Goal: Navigation & Orientation: Find specific page/section

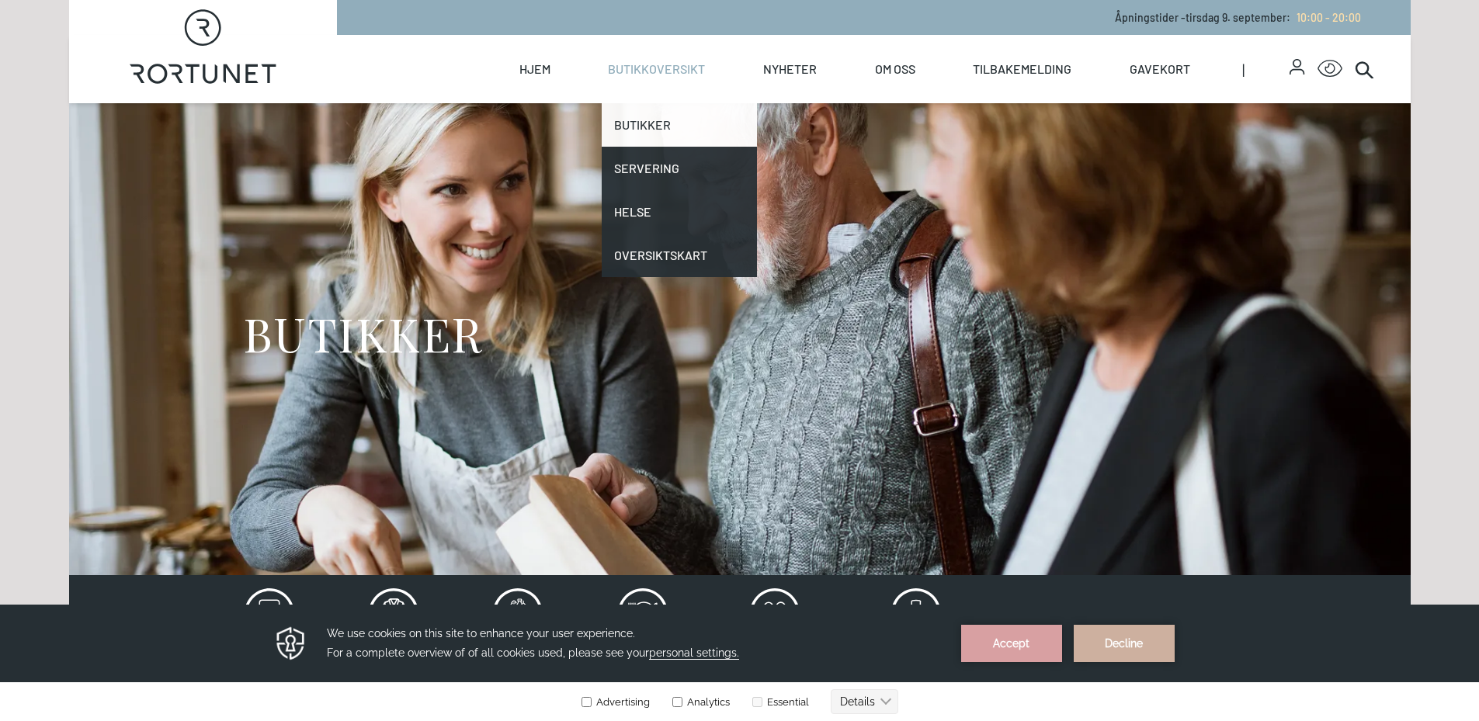
click at [650, 132] on link "Butikker" at bounding box center [679, 124] width 155 height 43
click at [643, 125] on link "Butikker" at bounding box center [679, 124] width 155 height 43
click at [640, 119] on link "Butikker" at bounding box center [679, 124] width 155 height 43
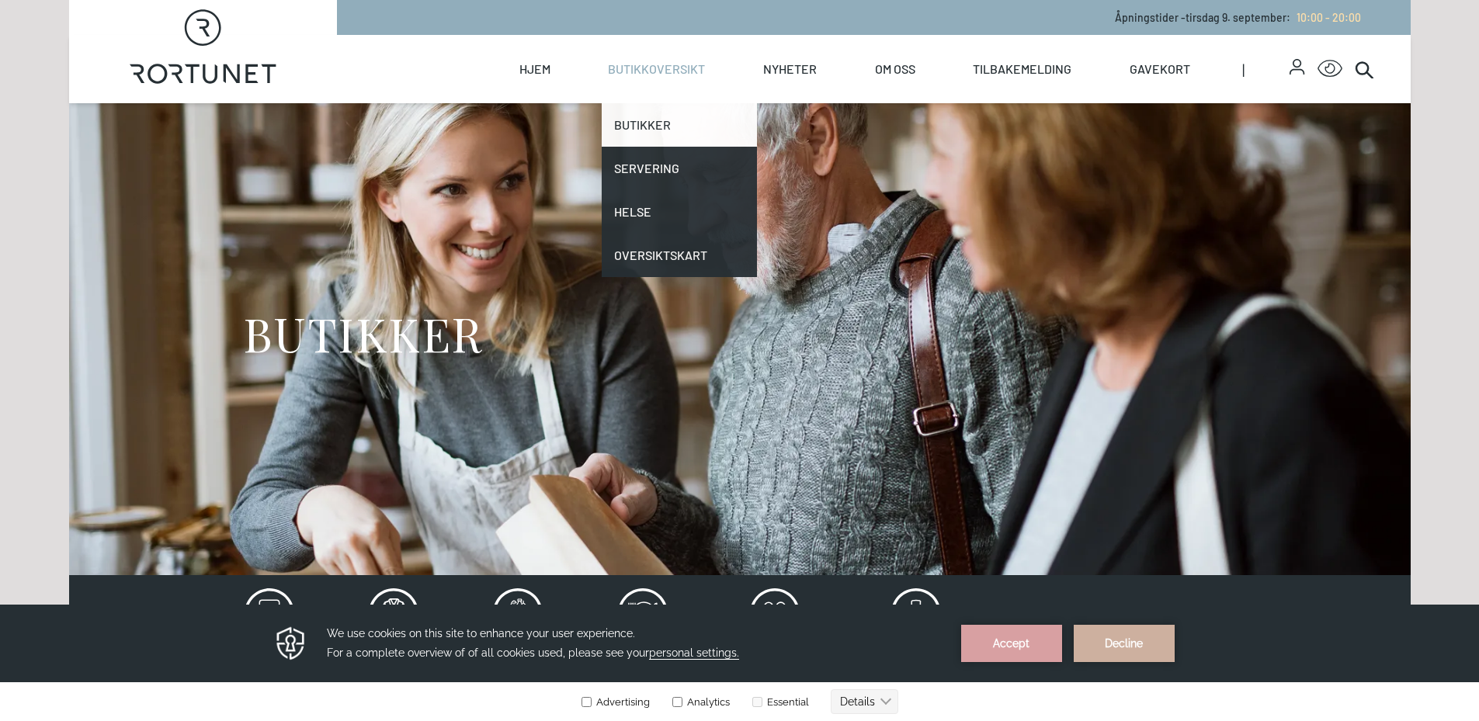
click at [640, 119] on link "Butikker" at bounding box center [679, 124] width 155 height 43
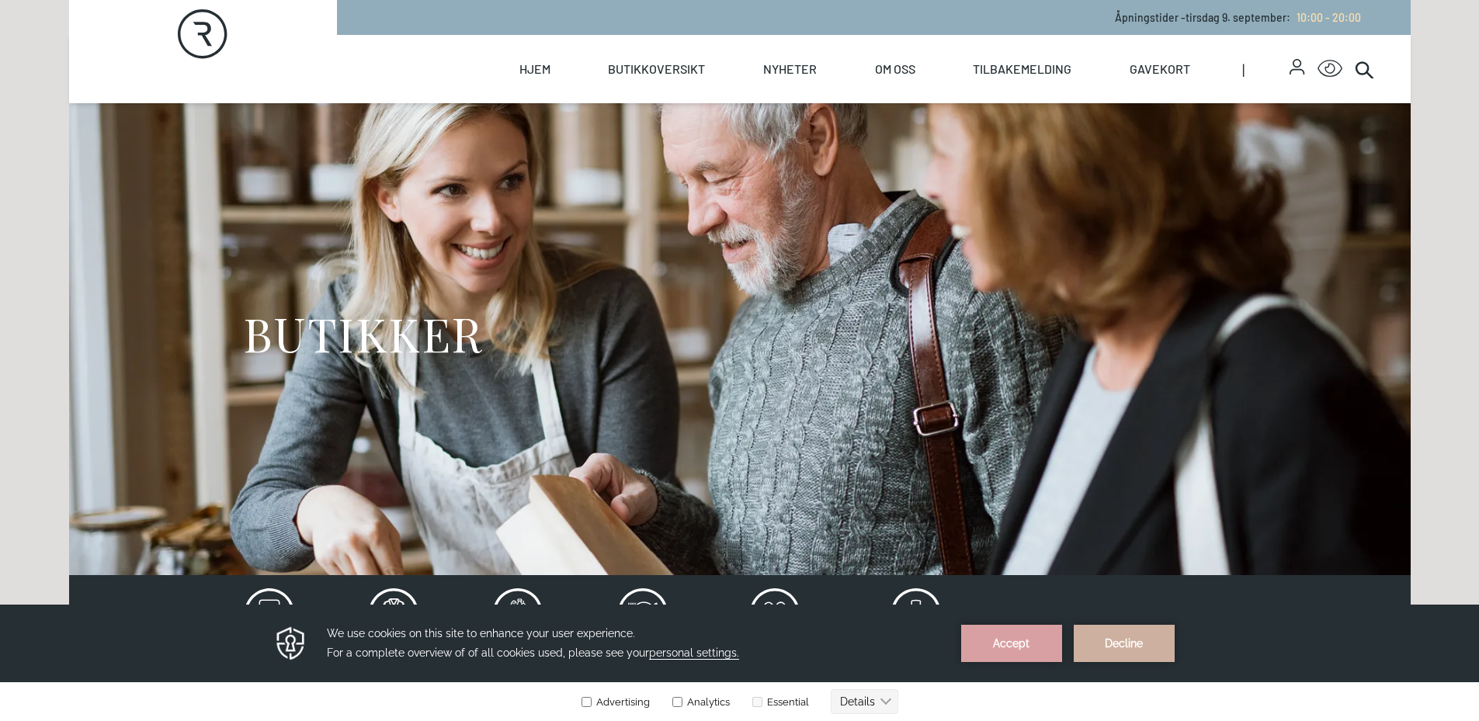
scroll to position [310, 0]
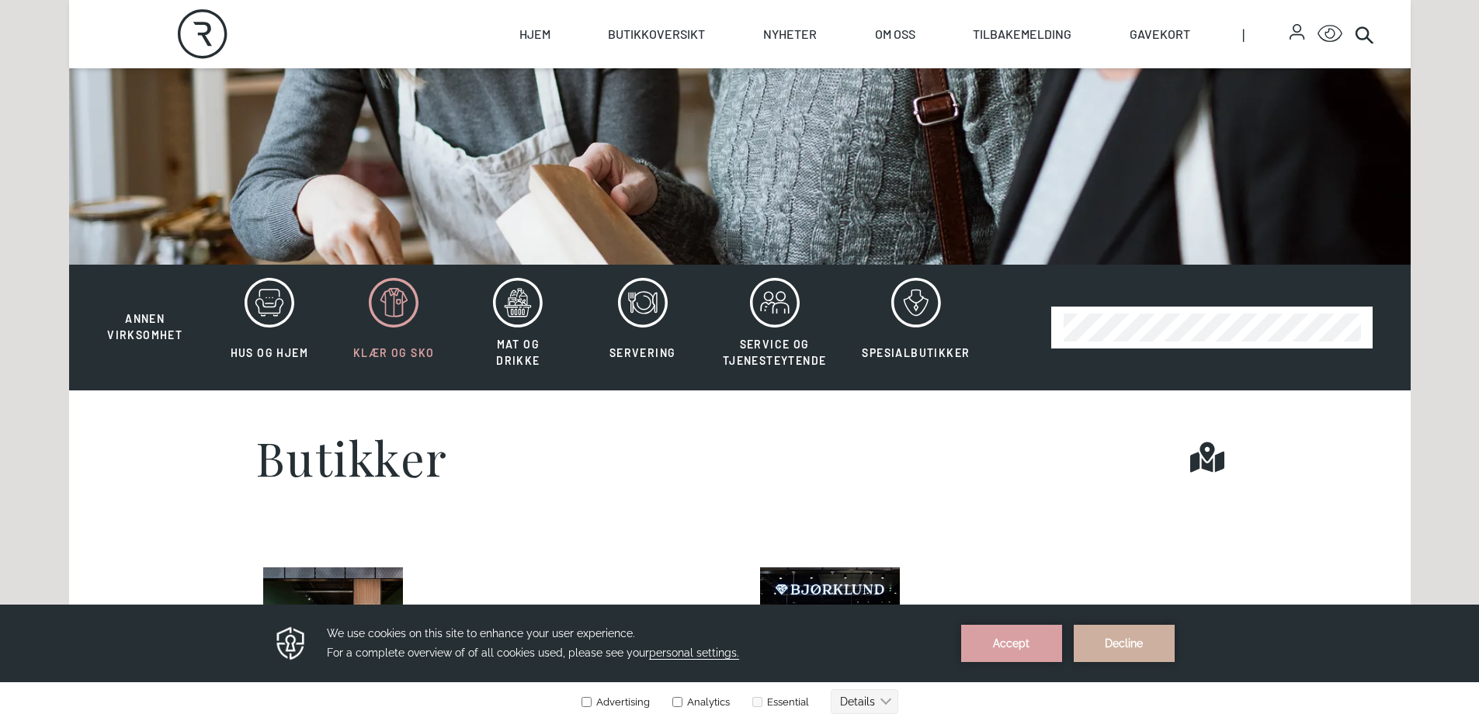
click at [387, 314] on icon at bounding box center [394, 303] width 50 height 50
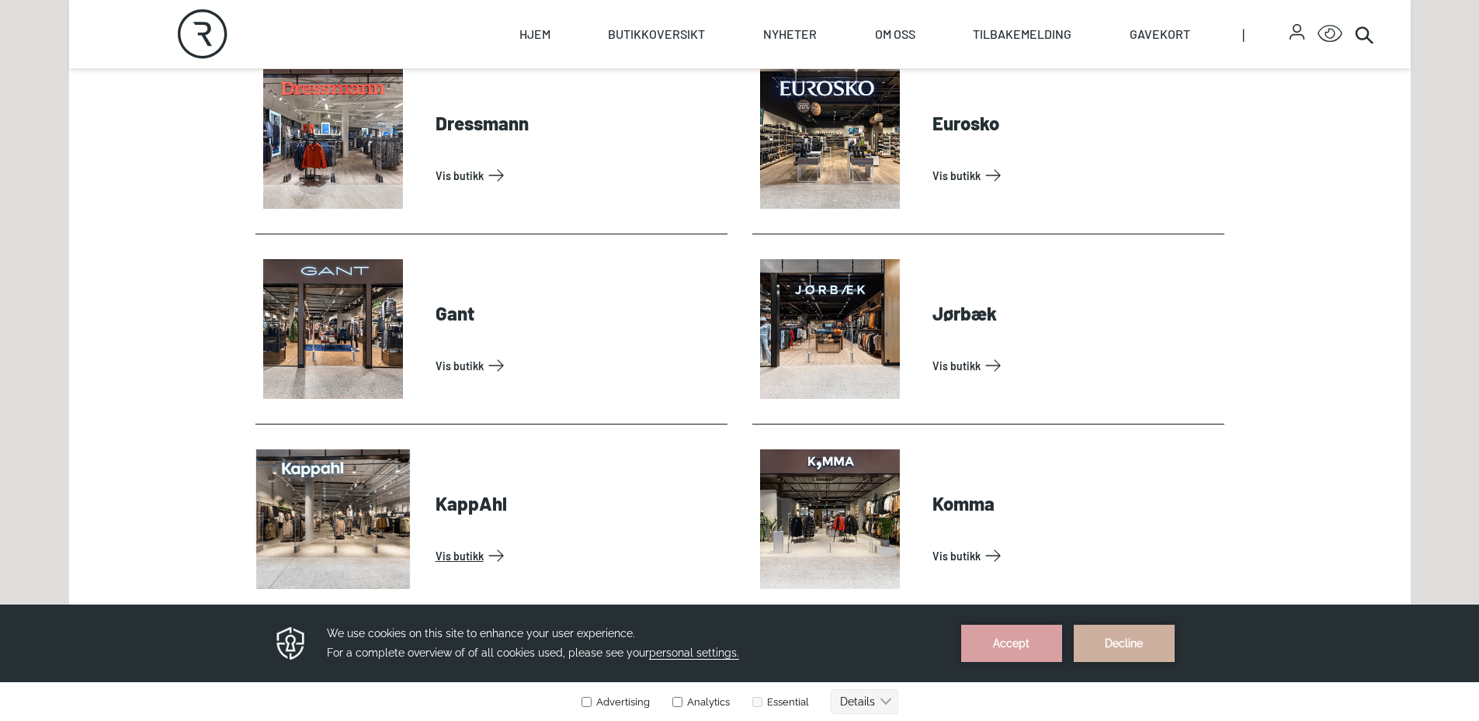
scroll to position [931, 0]
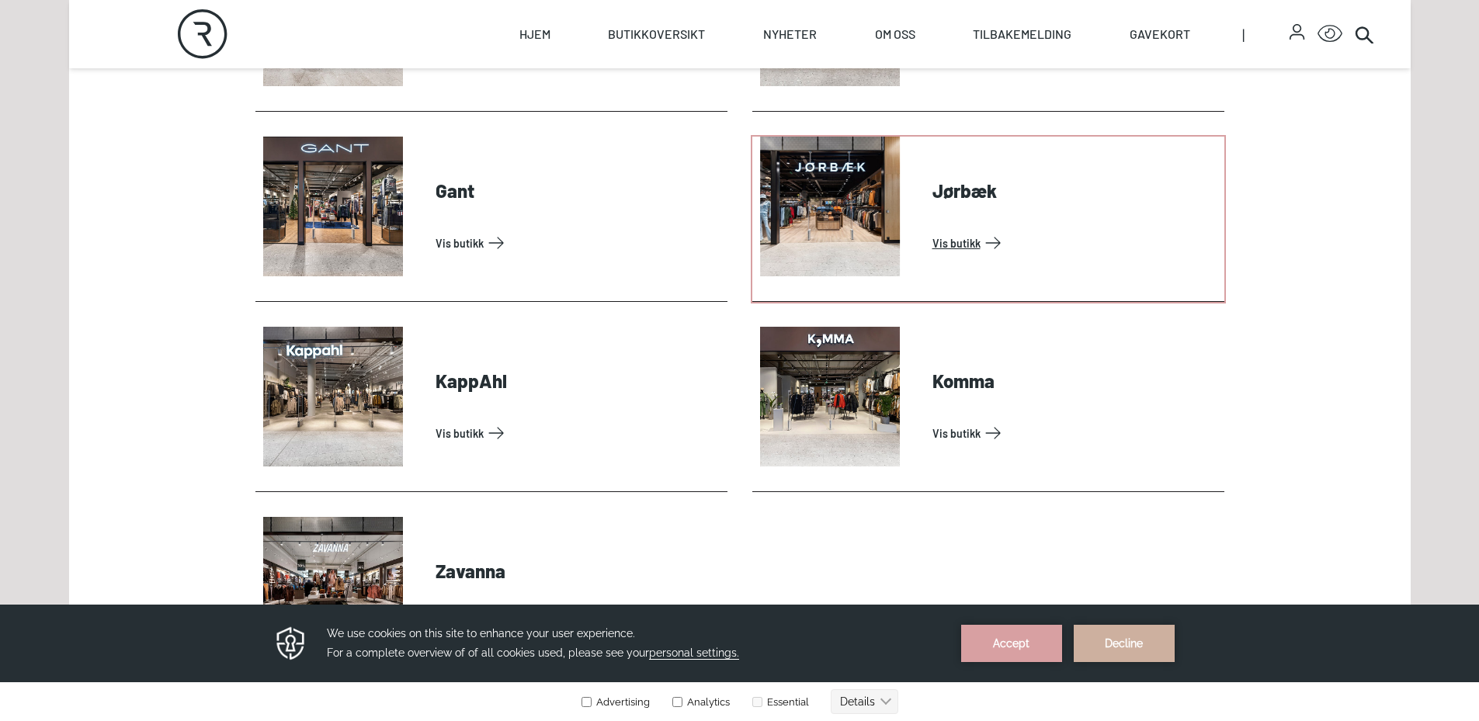
click at [958, 241] on link "Vis butikk" at bounding box center [1075, 243] width 286 height 25
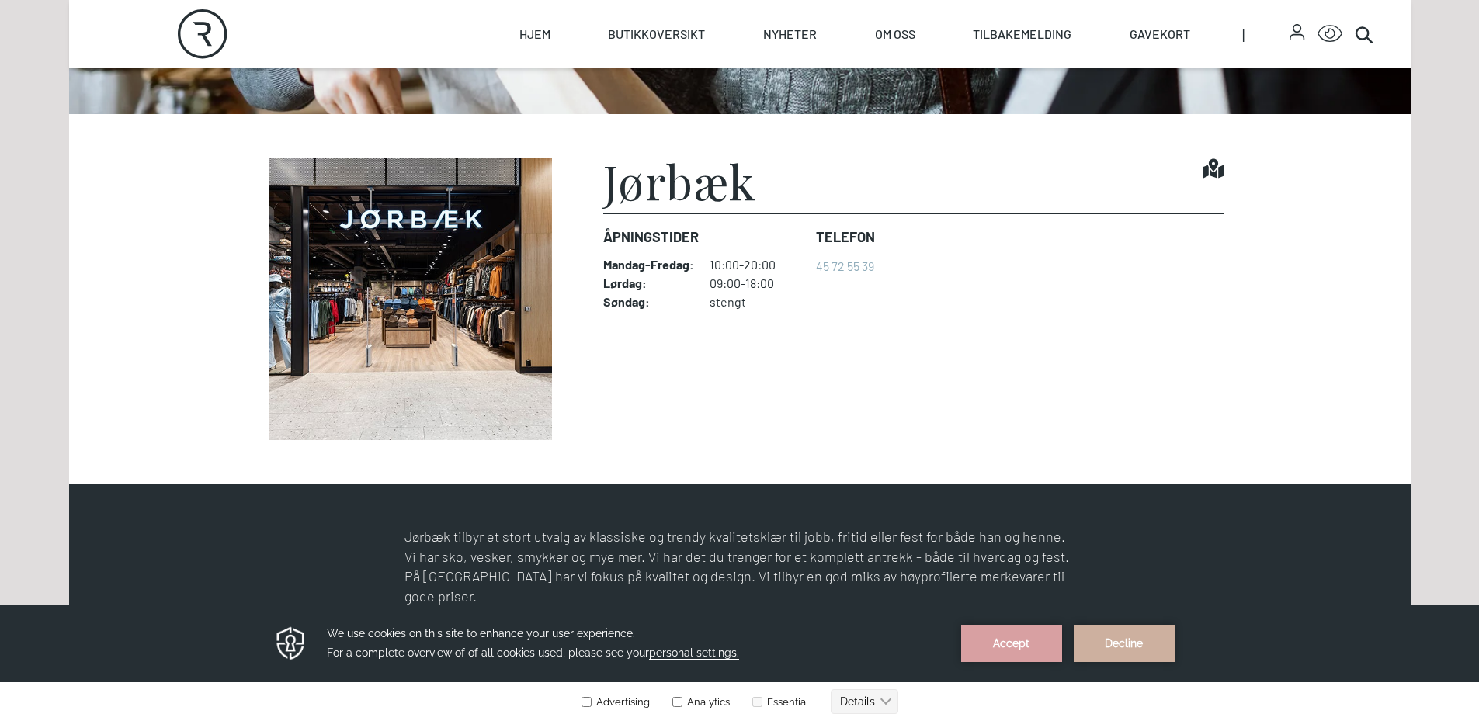
scroll to position [466, 0]
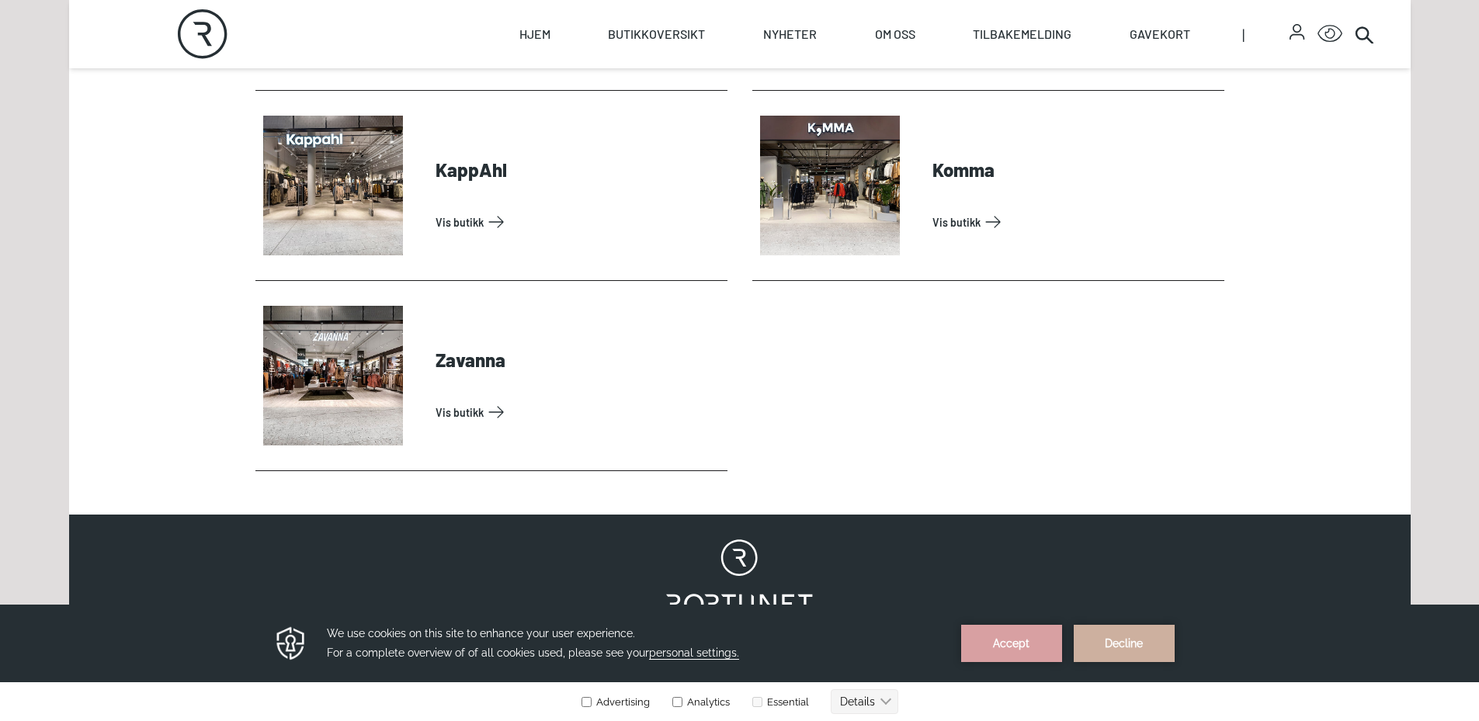
scroll to position [1164, 0]
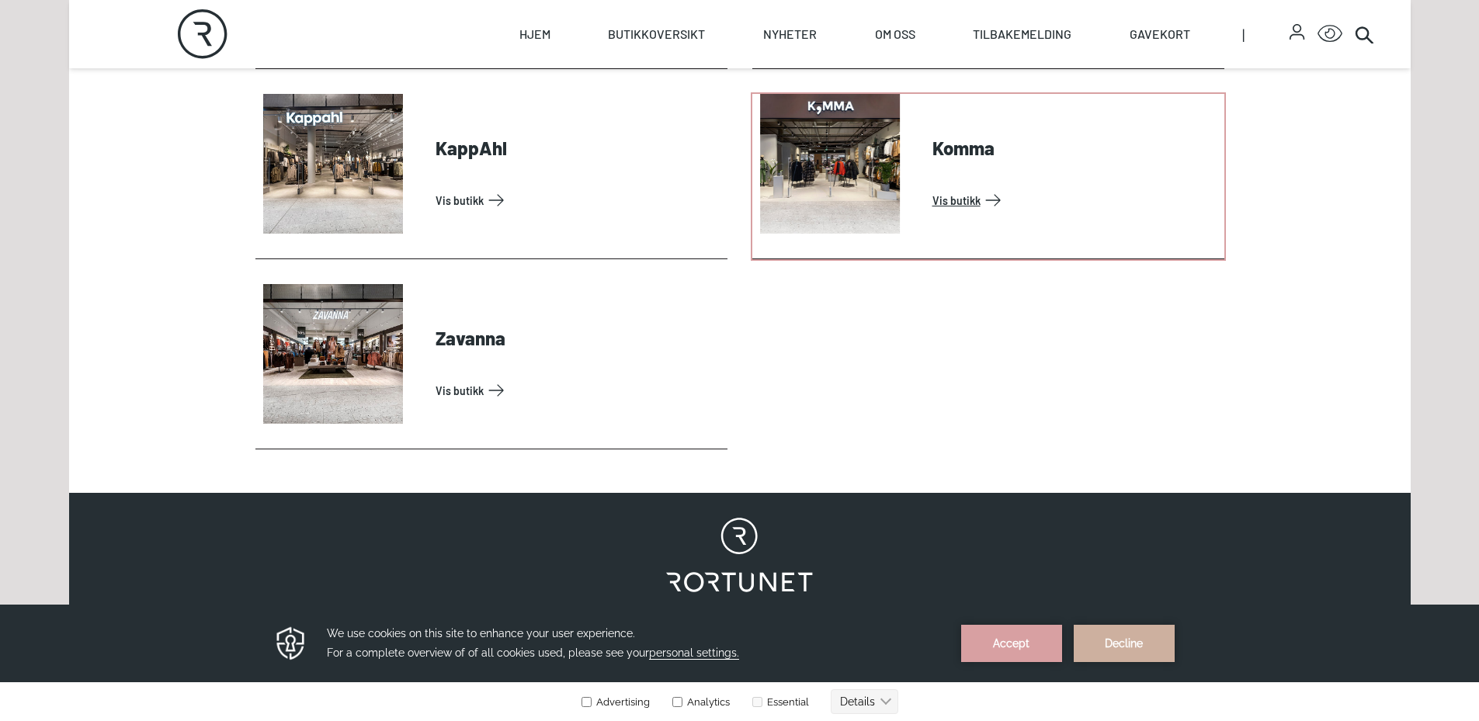
click at [957, 189] on link "Vis butikk" at bounding box center [1075, 200] width 286 height 25
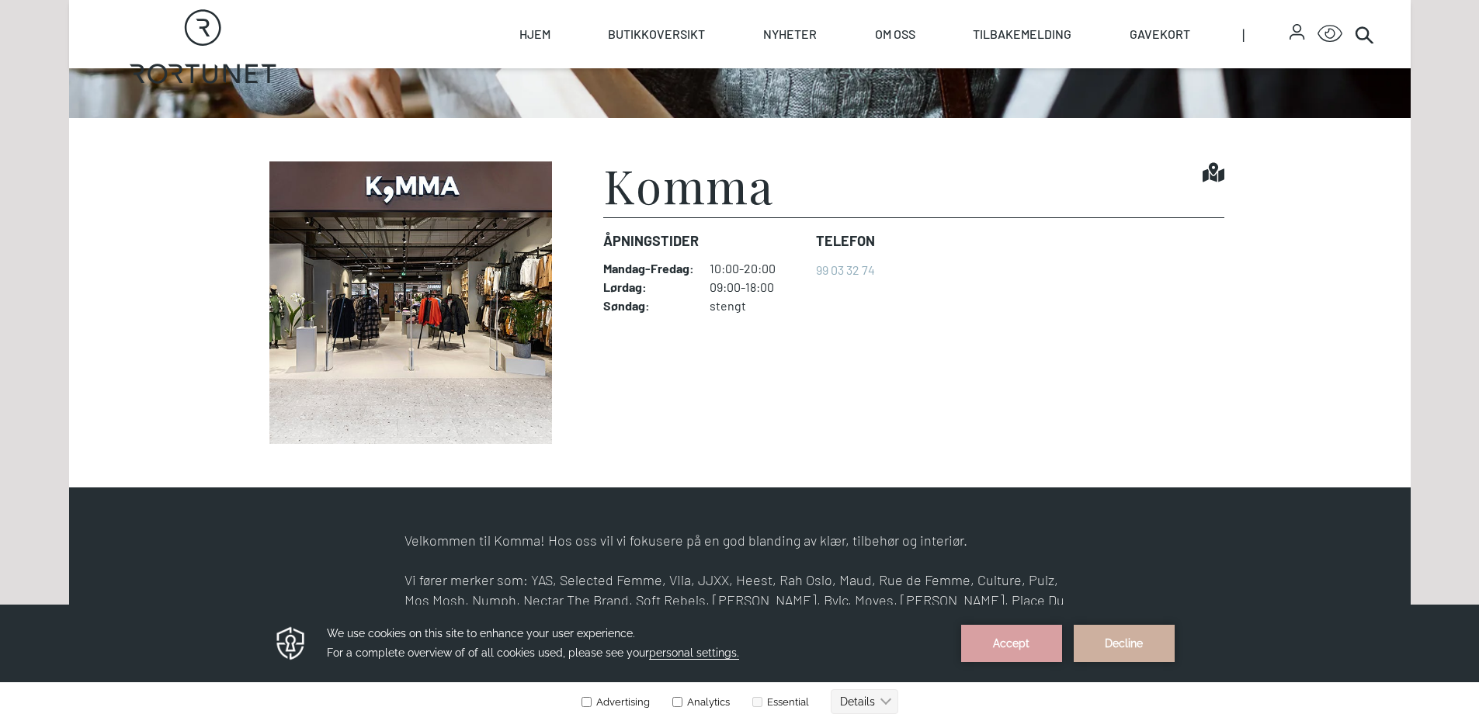
scroll to position [466, 0]
